Goal: Navigation & Orientation: Find specific page/section

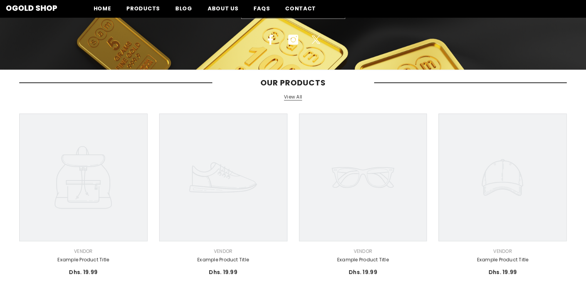
scroll to position [39, 0]
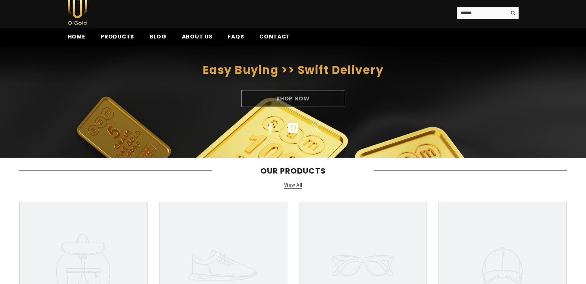
click at [329, 96] on div "Shop Now" at bounding box center [293, 98] width 586 height 17
click at [293, 99] on div "Shop Now" at bounding box center [293, 98] width 586 height 17
click at [287, 185] on link "View All" at bounding box center [293, 185] width 18 height 7
